Goal: Information Seeking & Learning: Compare options

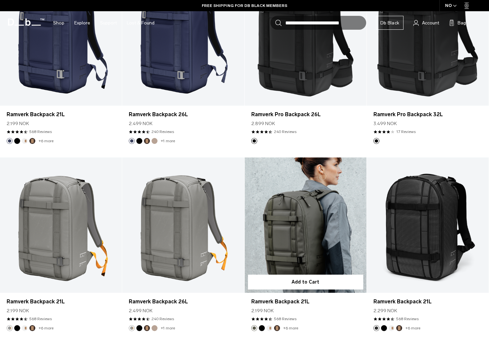
scroll to position [165, 0]
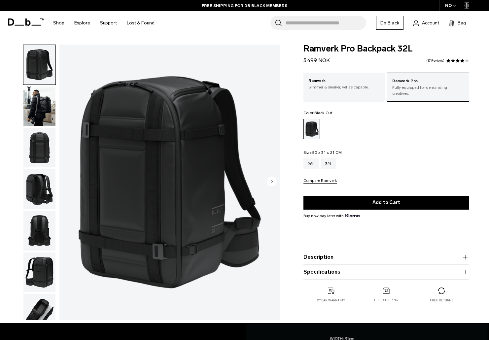
click at [41, 110] on img "button" at bounding box center [39, 107] width 32 height 40
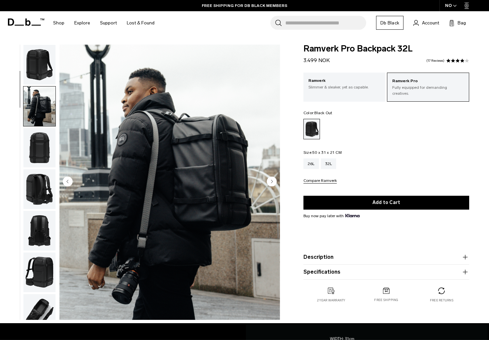
scroll to position [42, 0]
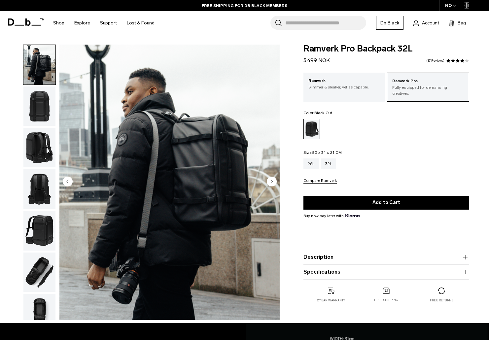
click at [40, 113] on img "button" at bounding box center [39, 107] width 32 height 40
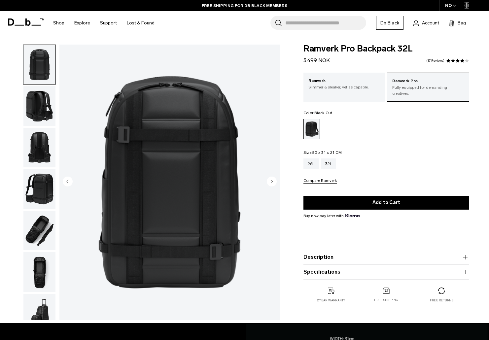
click at [40, 111] on img "button" at bounding box center [39, 106] width 32 height 40
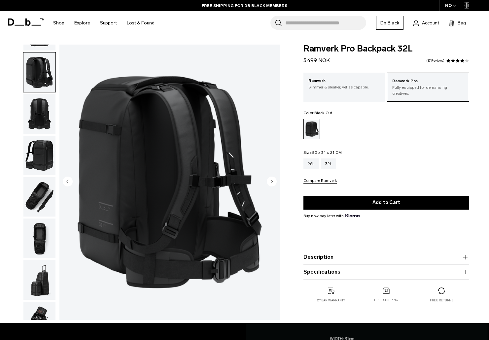
scroll to position [125, 0]
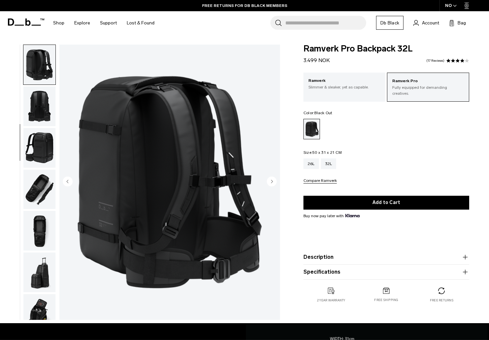
click at [40, 125] on img "button" at bounding box center [39, 107] width 32 height 40
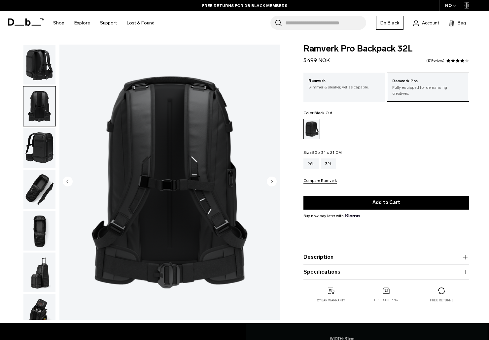
scroll to position [139, 0]
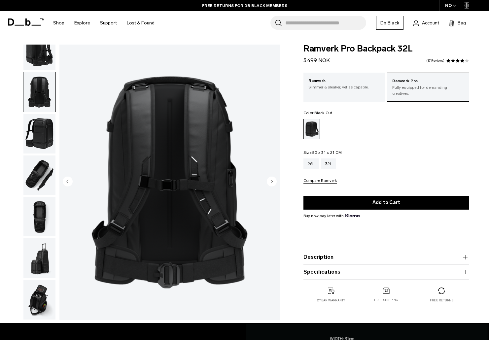
click at [43, 172] on img "button" at bounding box center [39, 176] width 32 height 40
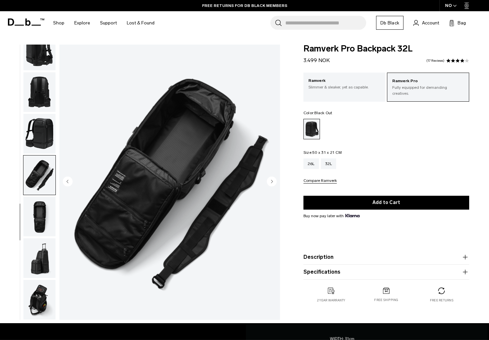
click at [35, 210] on img "button" at bounding box center [39, 217] width 32 height 40
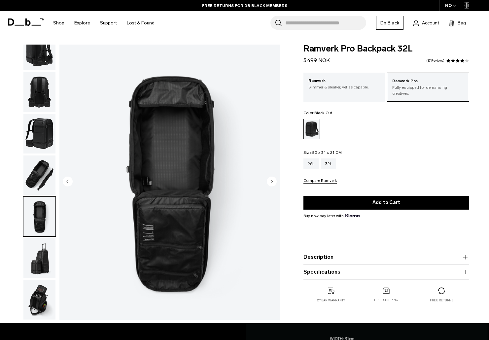
click at [39, 165] on img "button" at bounding box center [39, 176] width 32 height 40
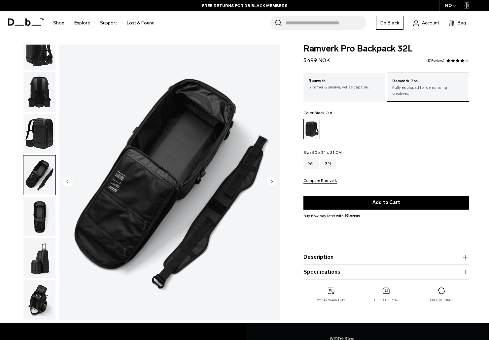
click at [39, 165] on img "button" at bounding box center [39, 176] width 32 height 40
click at [51, 117] on img "button" at bounding box center [39, 134] width 32 height 40
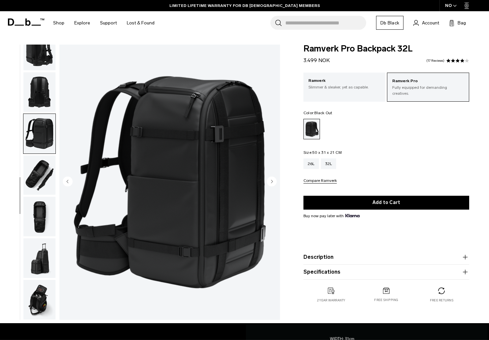
click at [41, 173] on img "button" at bounding box center [39, 176] width 32 height 40
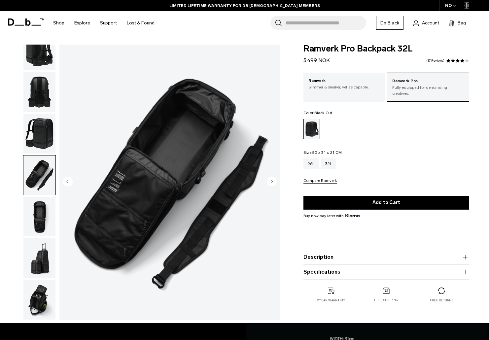
click at [44, 213] on img "button" at bounding box center [39, 217] width 32 height 40
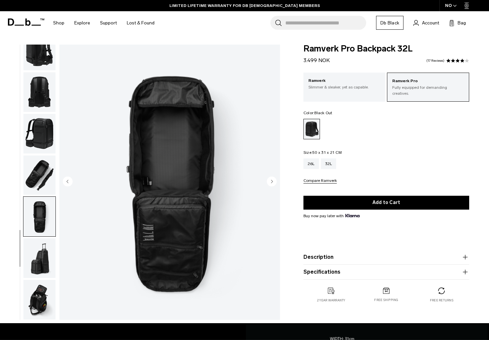
click at [40, 262] on img "button" at bounding box center [39, 258] width 32 height 40
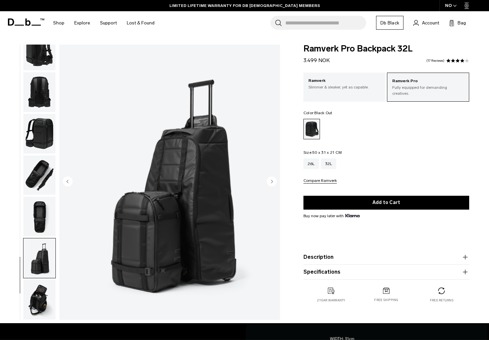
click at [39, 302] on img "button" at bounding box center [39, 300] width 32 height 40
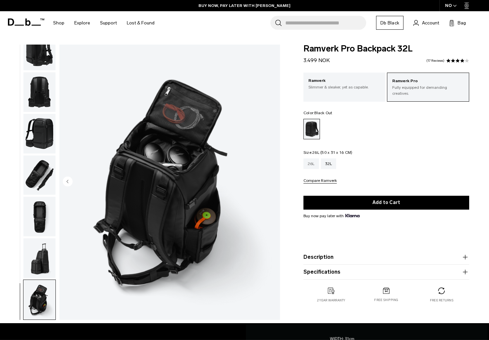
click at [313, 159] on div "26L" at bounding box center [312, 164] width 16 height 11
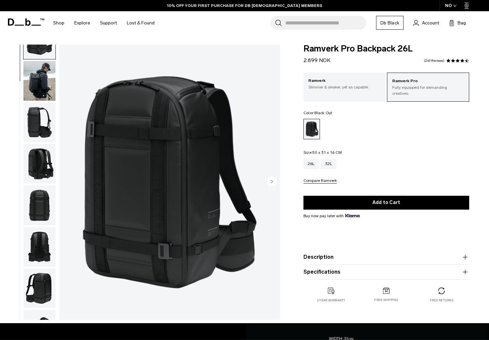
scroll to position [99, 0]
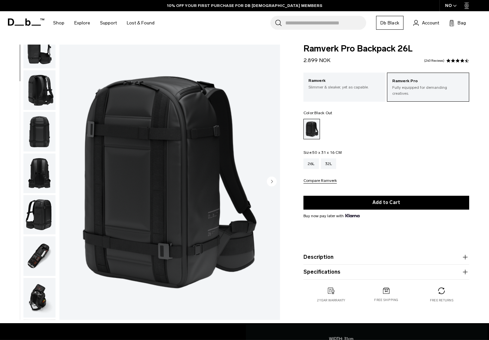
click at [37, 260] on img "button" at bounding box center [39, 256] width 32 height 40
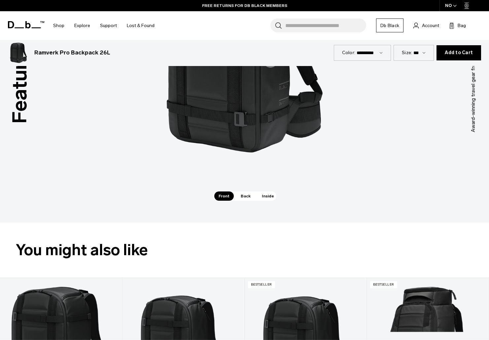
scroll to position [661, 0]
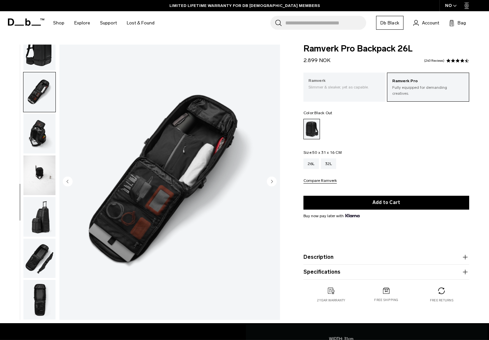
click at [365, 89] on p "Slimmer & sleaker, yet as capable." at bounding box center [344, 87] width 72 height 6
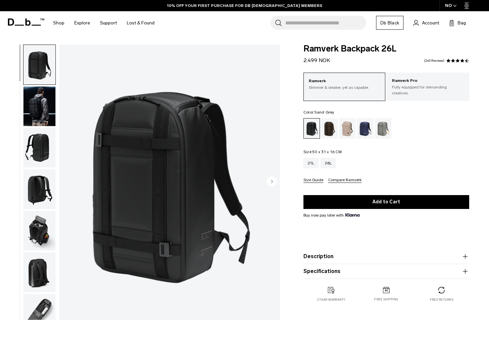
click at [384, 118] on div "Sand Grey" at bounding box center [383, 128] width 17 height 20
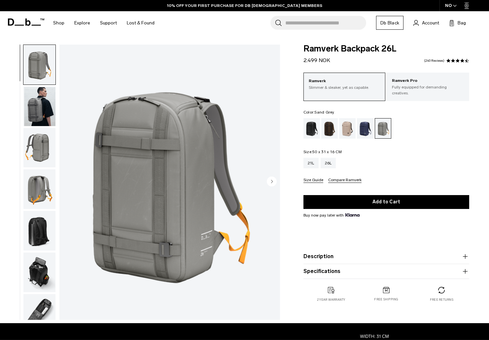
click at [33, 270] on img "button" at bounding box center [39, 273] width 32 height 40
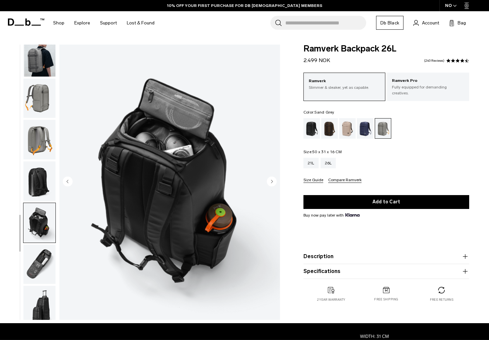
scroll to position [55, 0]
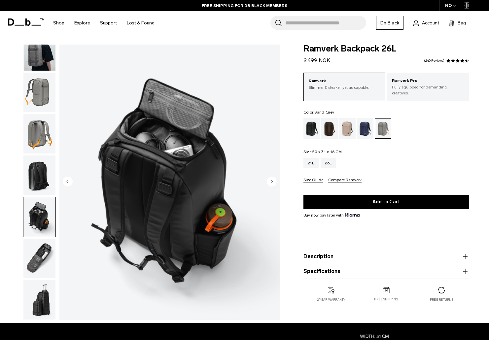
click at [45, 259] on img "button" at bounding box center [39, 259] width 32 height 40
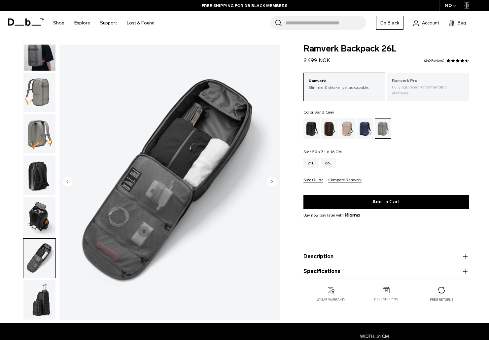
click at [411, 90] on div "Ramverk Pro Fully equipped for demanding creatives." at bounding box center [428, 87] width 82 height 28
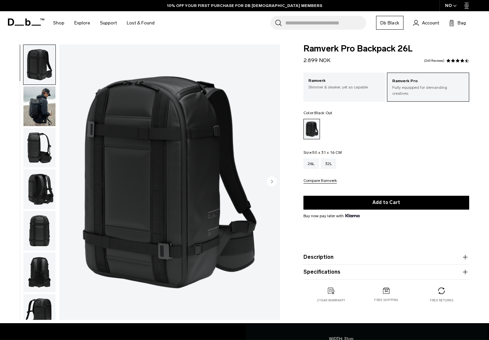
click at [43, 286] on img "button" at bounding box center [39, 273] width 32 height 40
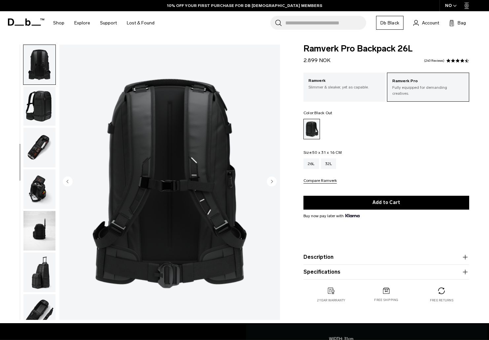
click at [42, 269] on img "button" at bounding box center [39, 273] width 32 height 40
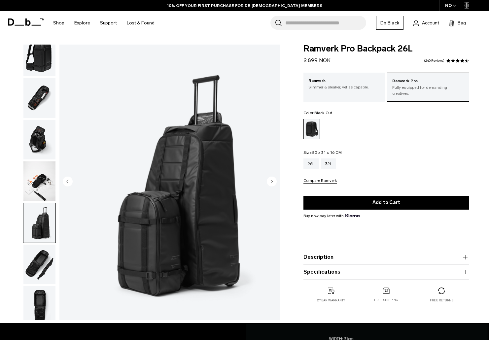
scroll to position [263, 0]
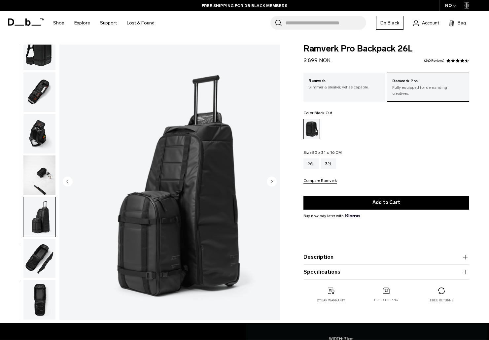
click at [43, 293] on img "button" at bounding box center [39, 300] width 32 height 40
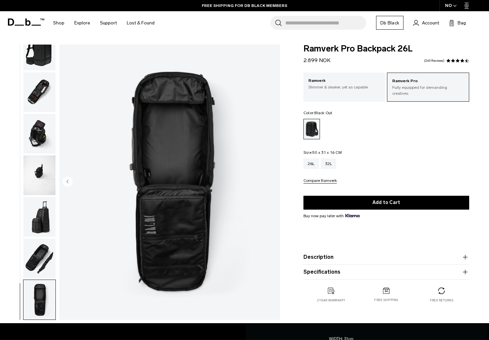
click at [40, 261] on img "button" at bounding box center [39, 259] width 32 height 40
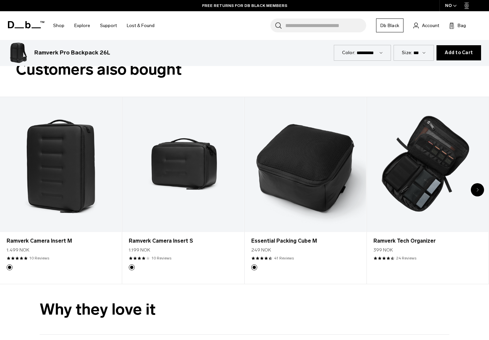
scroll to position [1090, 0]
